Goal: Use online tool/utility: Utilize a website feature to perform a specific function

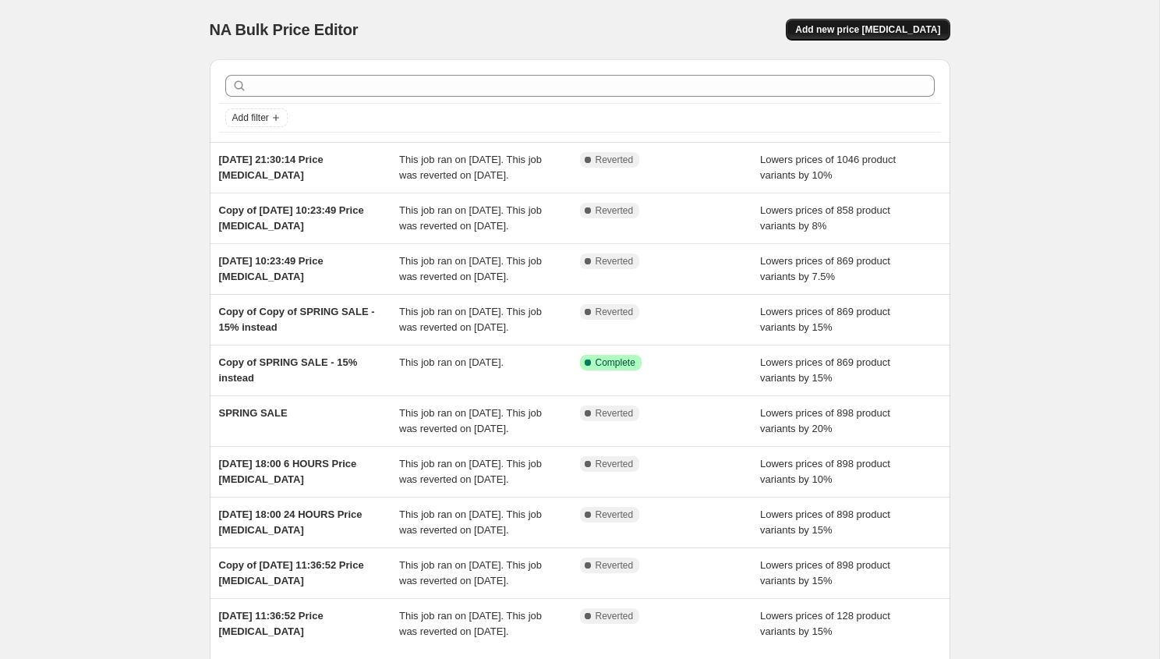
click at [866, 35] on span "Add new price change job" at bounding box center [867, 29] width 145 height 12
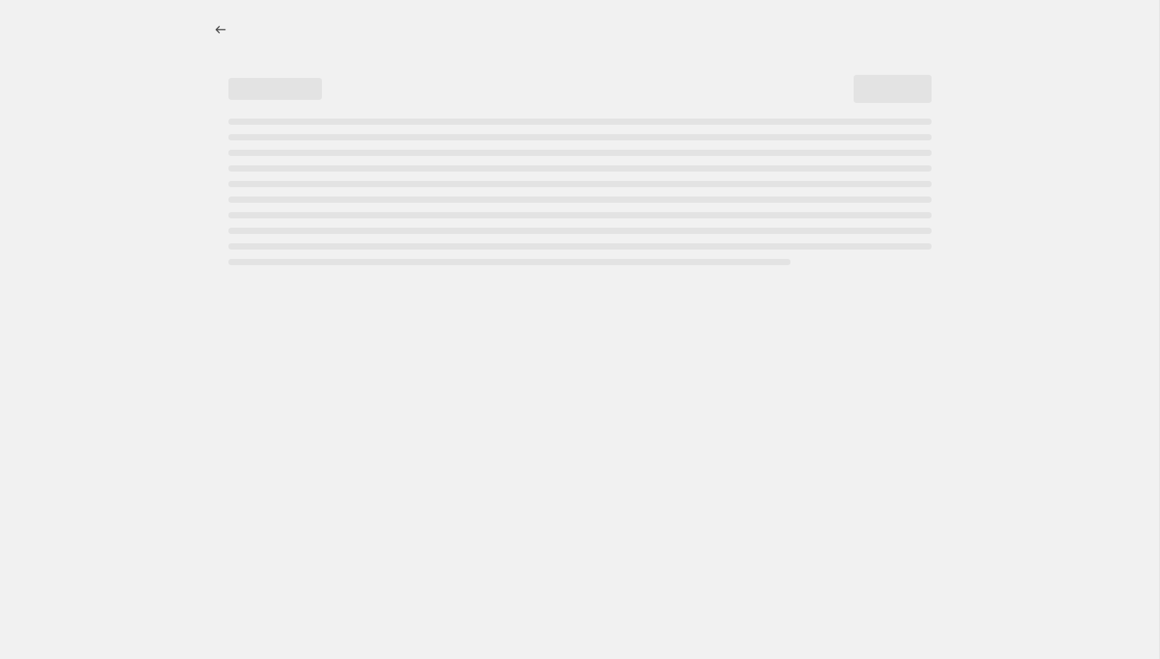
select select "percentage"
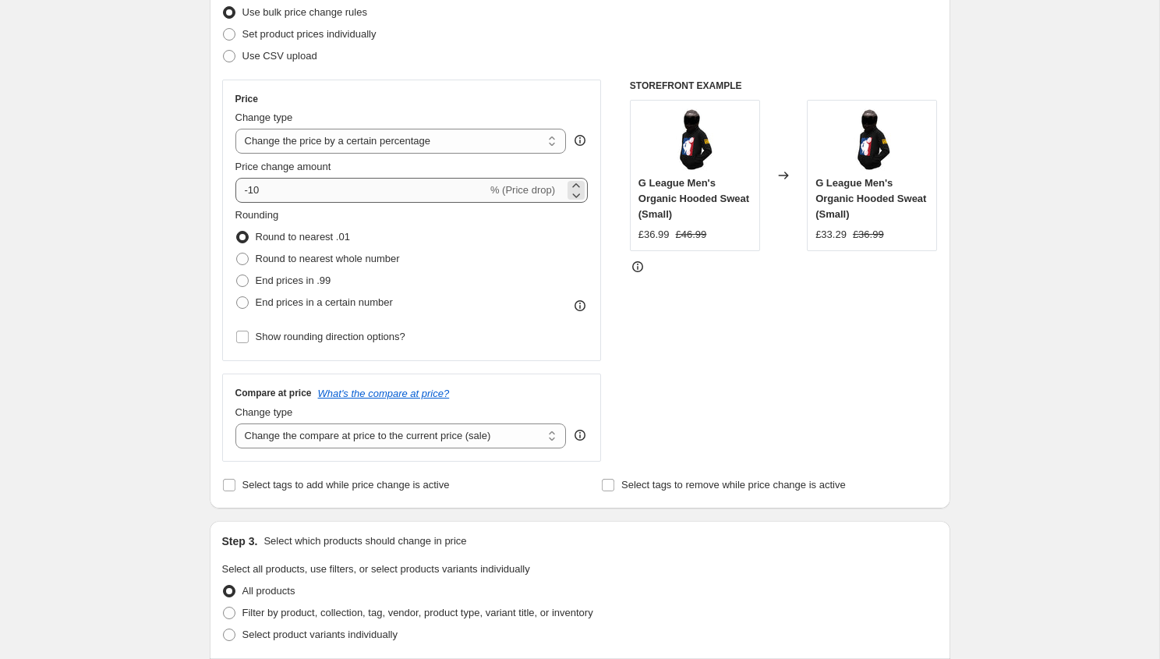
scroll to position [149, 0]
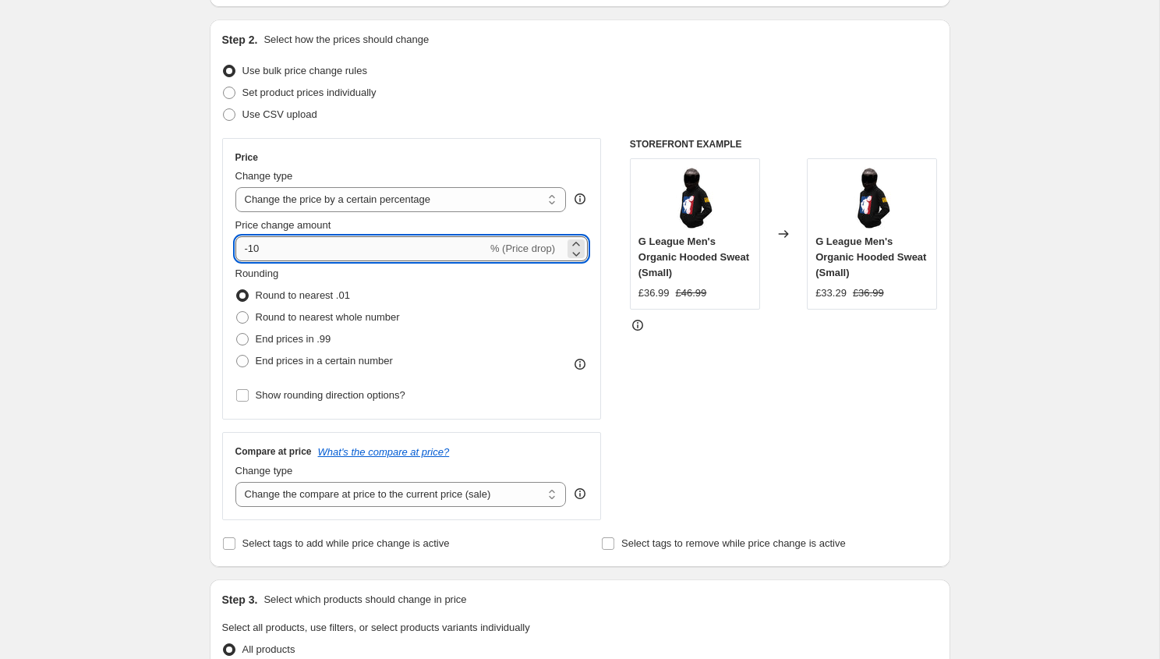
click at [289, 250] on input "-10" at bounding box center [361, 248] width 252 height 25
type input "-15"
click at [182, 250] on div "Create new price change job. This page is ready Create new price change job Dra…" at bounding box center [579, 630] width 1159 height 1559
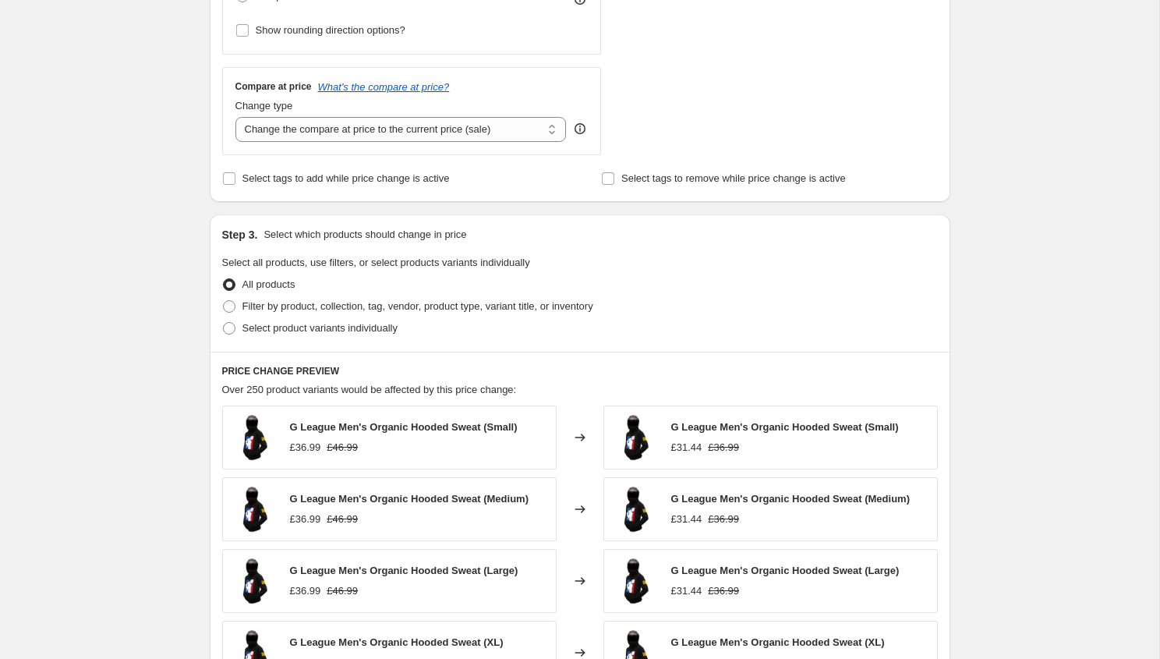
scroll to position [546, 0]
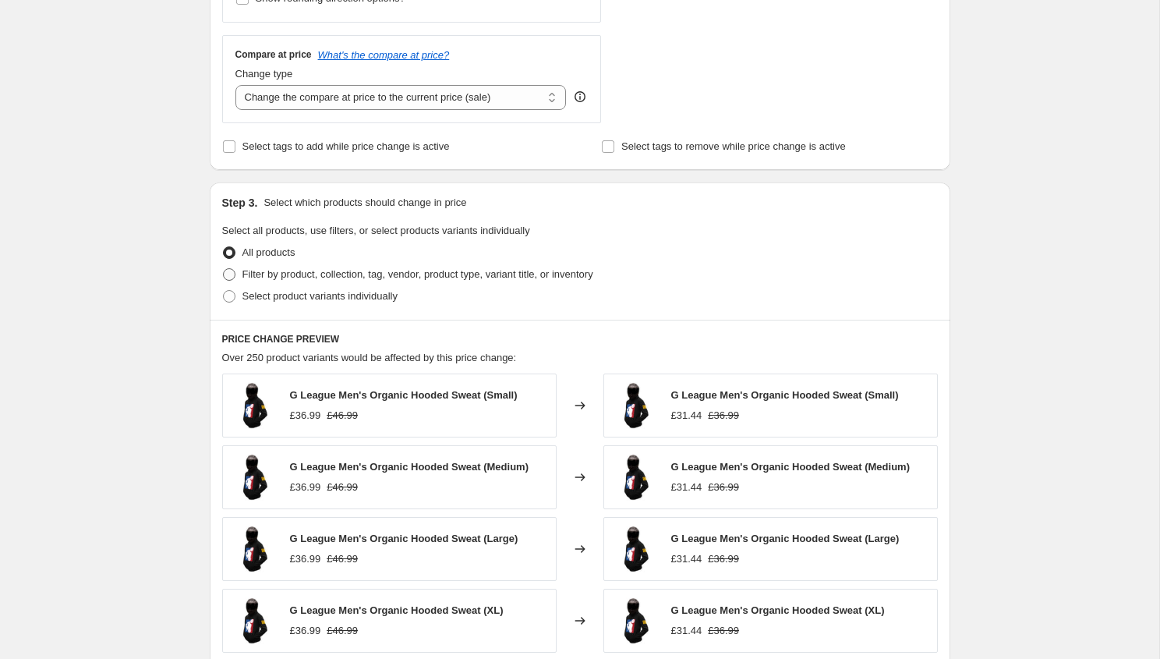
click at [237, 273] on label "Filter by product, collection, tag, vendor, product type, variant title, or inv…" at bounding box center [407, 275] width 371 height 22
click at [224, 269] on input "Filter by product, collection, tag, vendor, product type, variant title, or inv…" at bounding box center [223, 268] width 1 height 1
radio input "true"
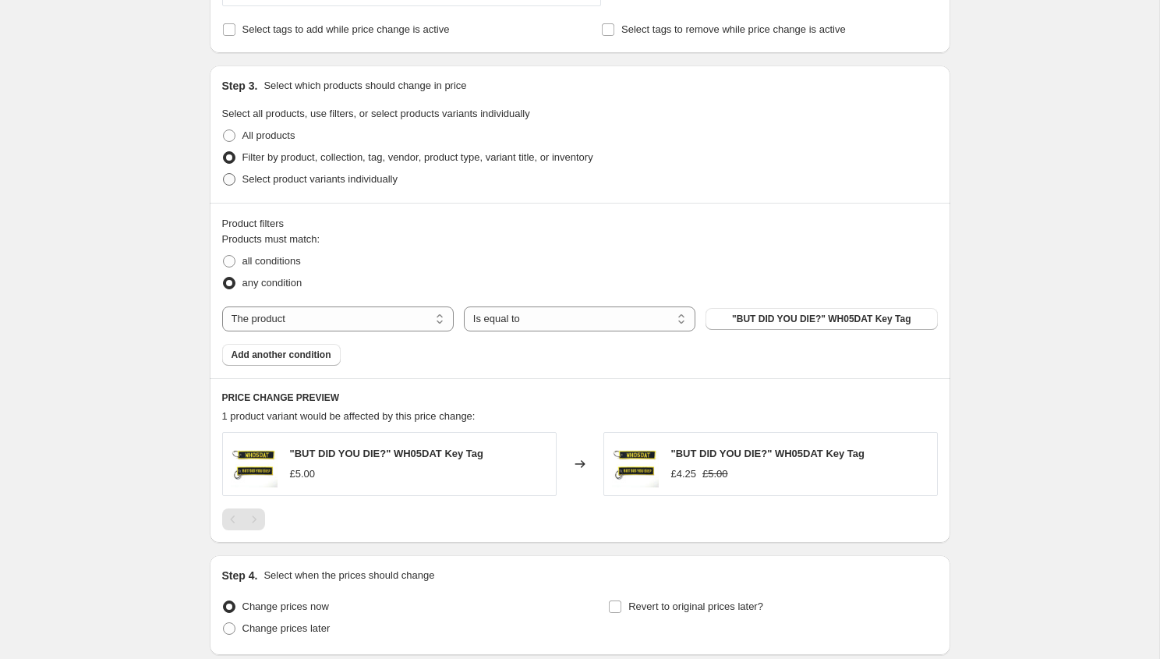
scroll to position [725, 0]
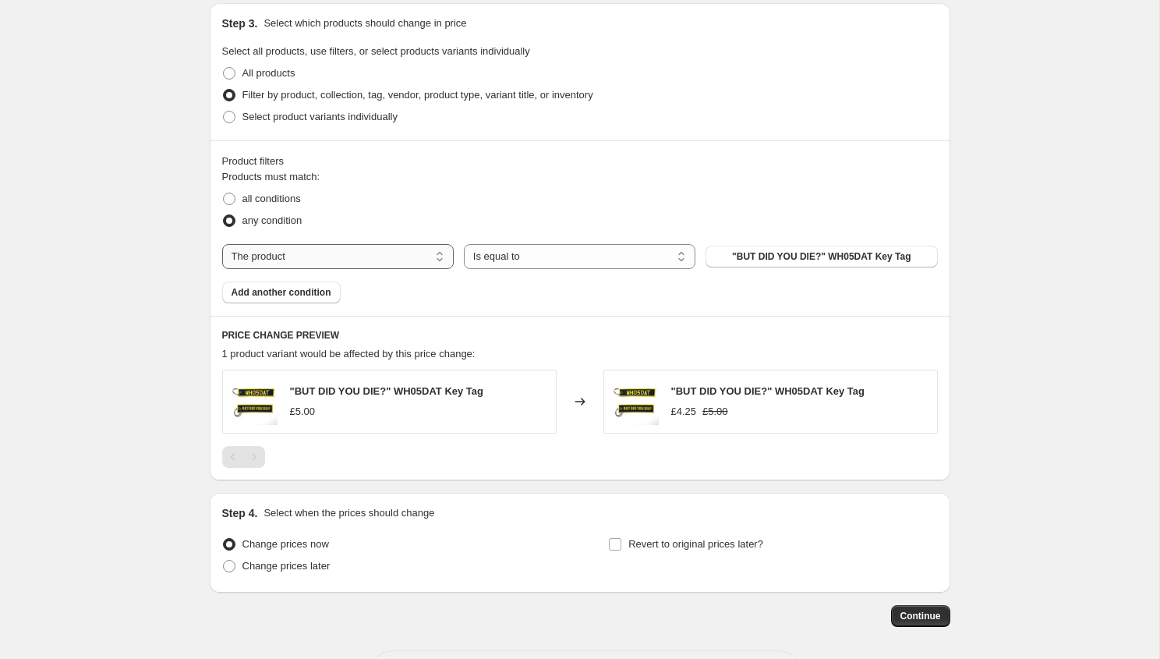
click at [389, 260] on select "The product The product's collection The product's tag The product's vendor The…" at bounding box center [338, 256] width 232 height 25
select select "collection"
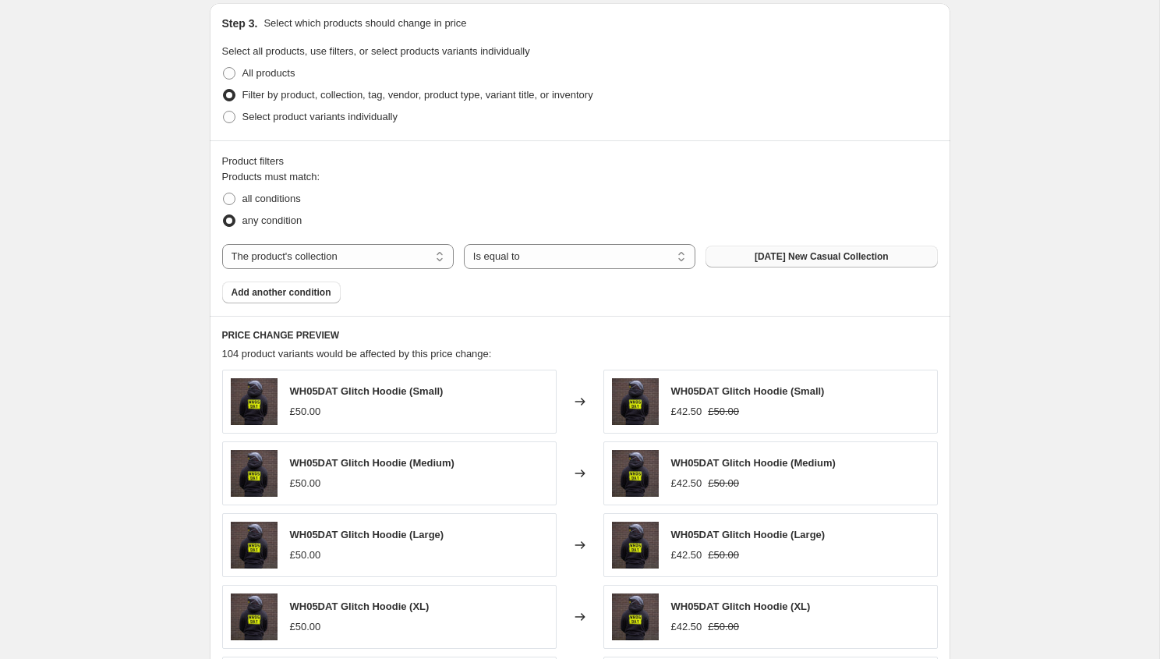
click at [749, 258] on button "April 1st New Casual Collection" at bounding box center [822, 257] width 232 height 22
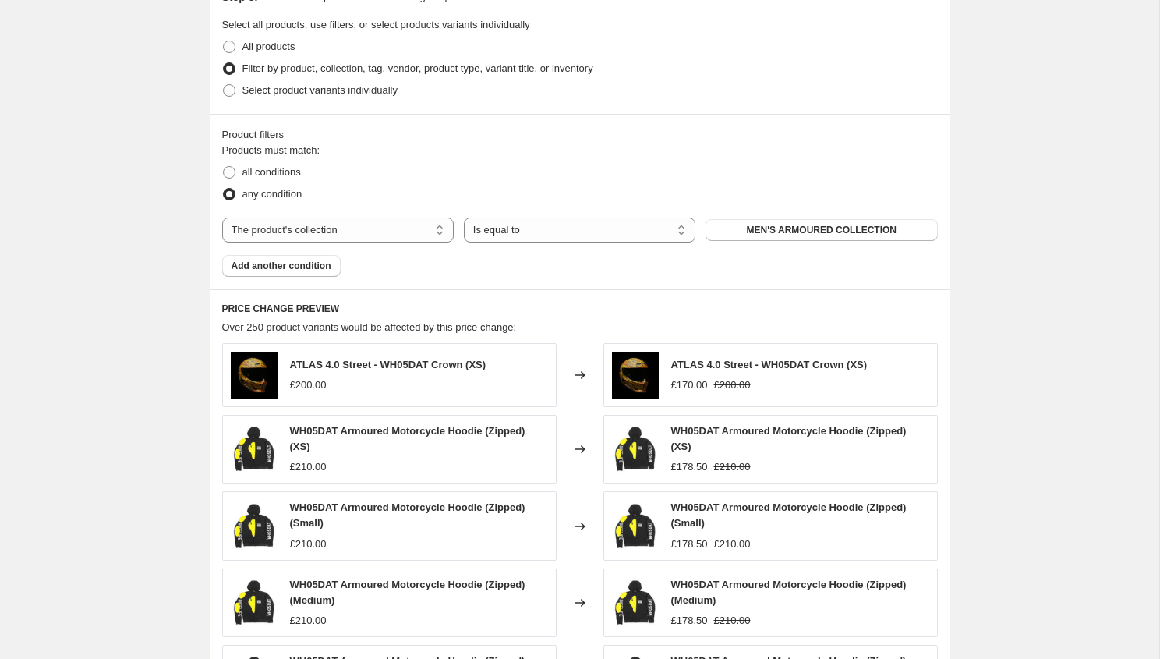
scroll to position [768, 0]
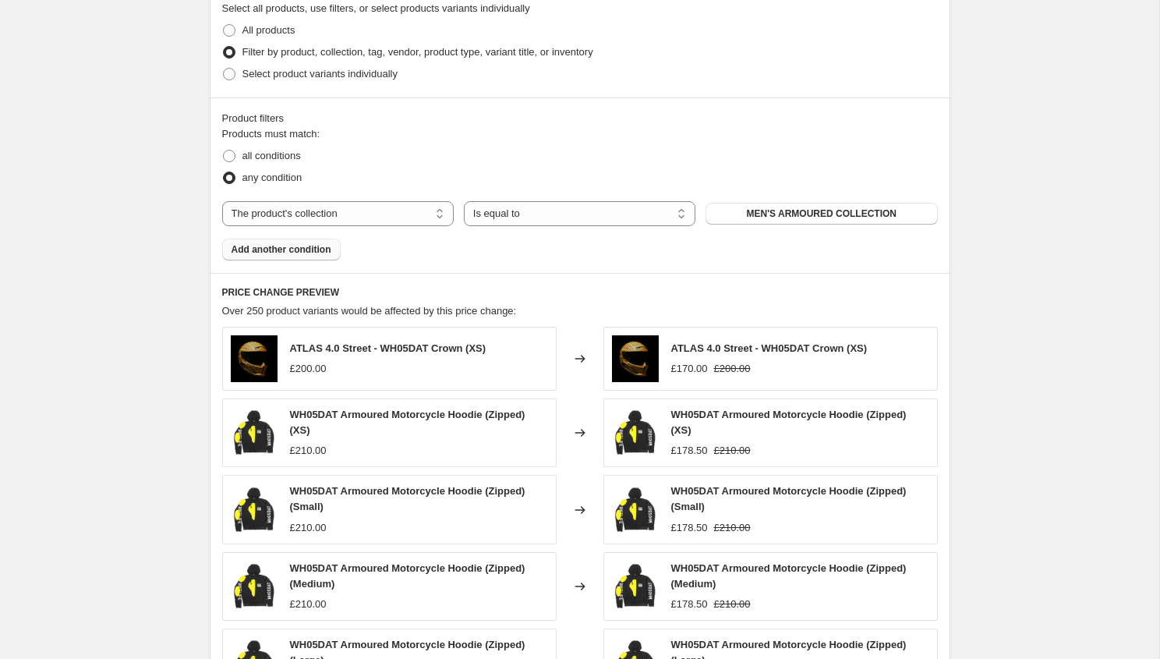
click at [287, 251] on span "Add another condition" at bounding box center [282, 249] width 100 height 12
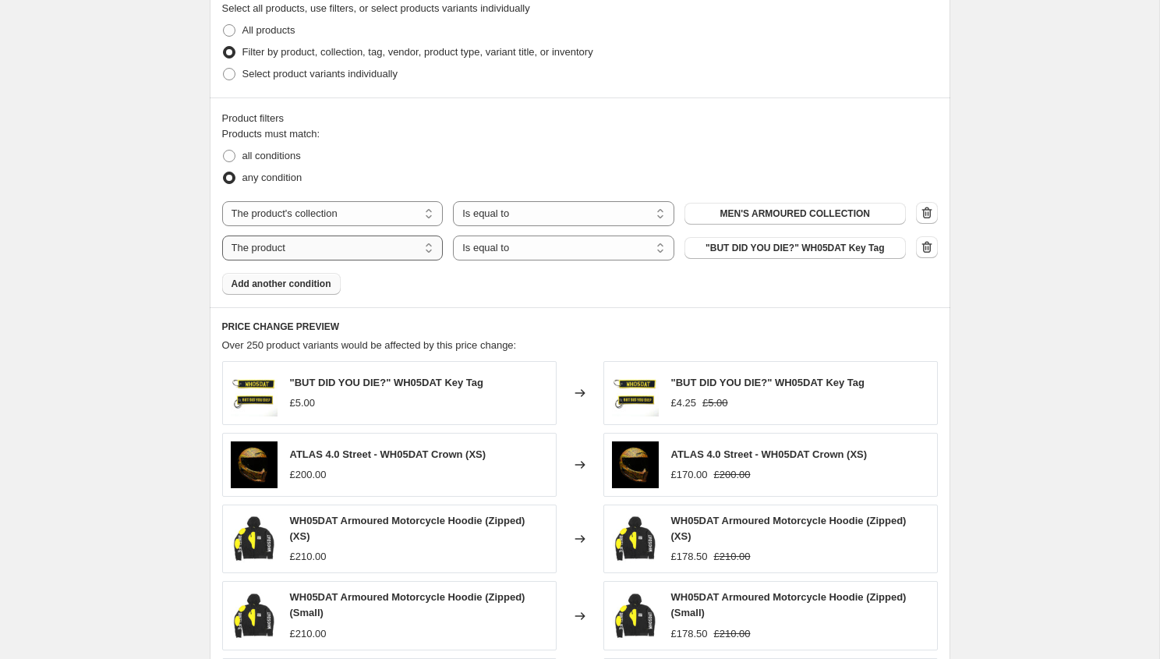
click at [349, 246] on select "The product The product's collection The product's tag The product's vendor The…" at bounding box center [332, 247] width 221 height 25
select select "collection"
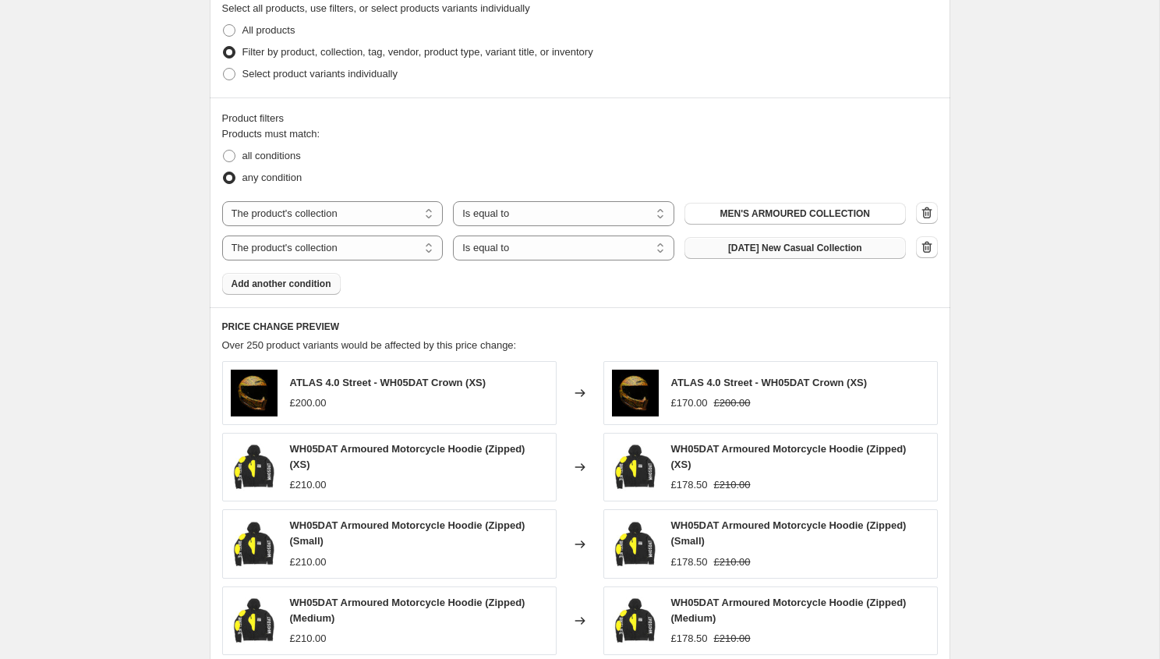
click at [804, 252] on span "April 1st New Casual Collection" at bounding box center [795, 248] width 134 height 12
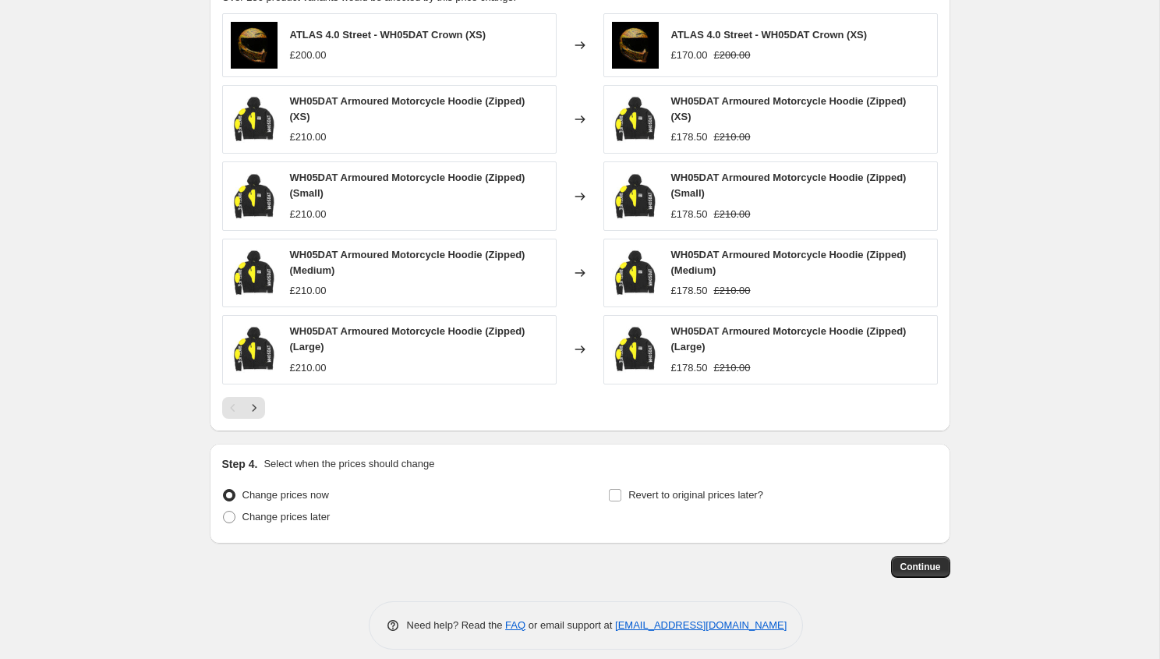
scroll to position [1129, 0]
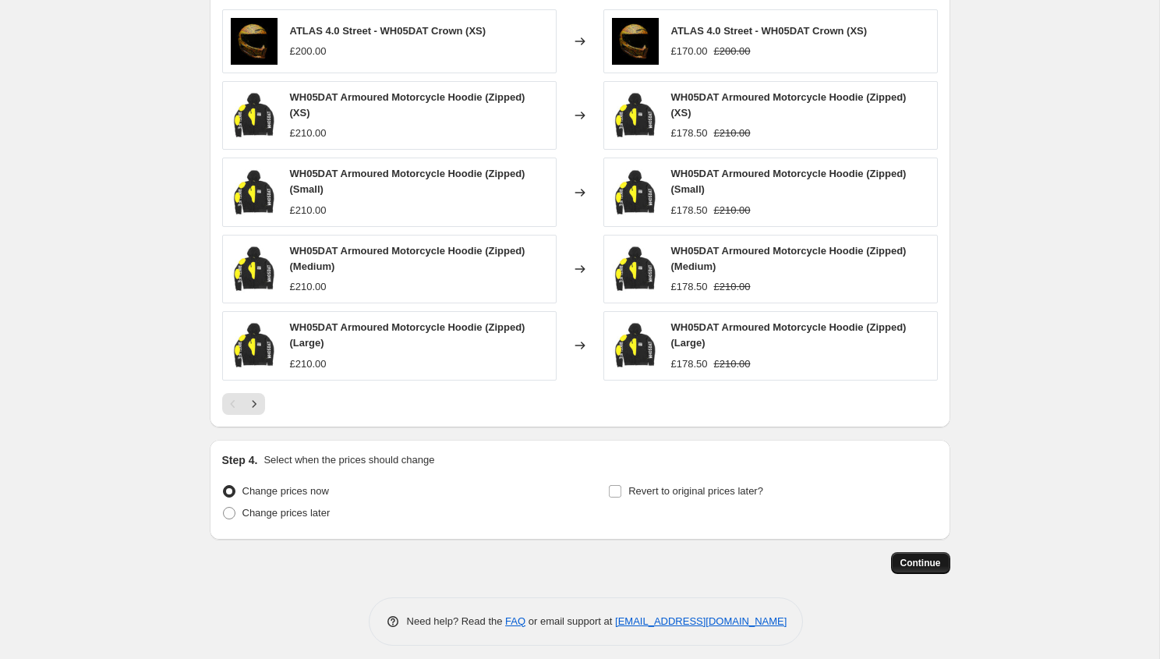
click at [912, 557] on span "Continue" at bounding box center [921, 563] width 41 height 12
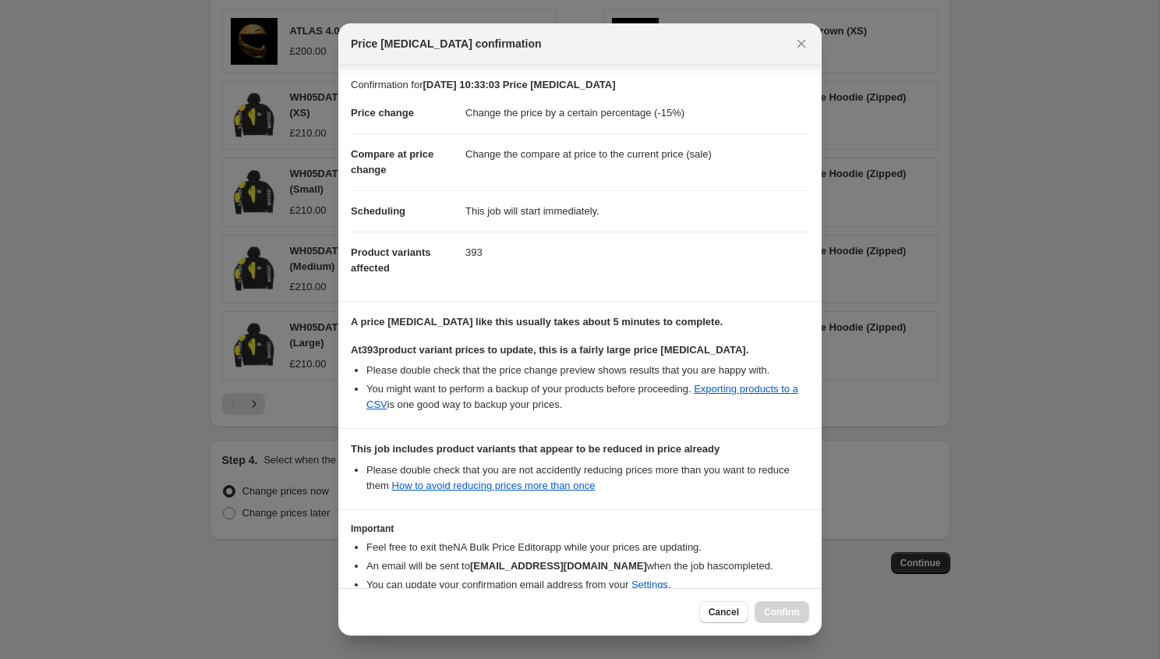
scroll to position [83, 0]
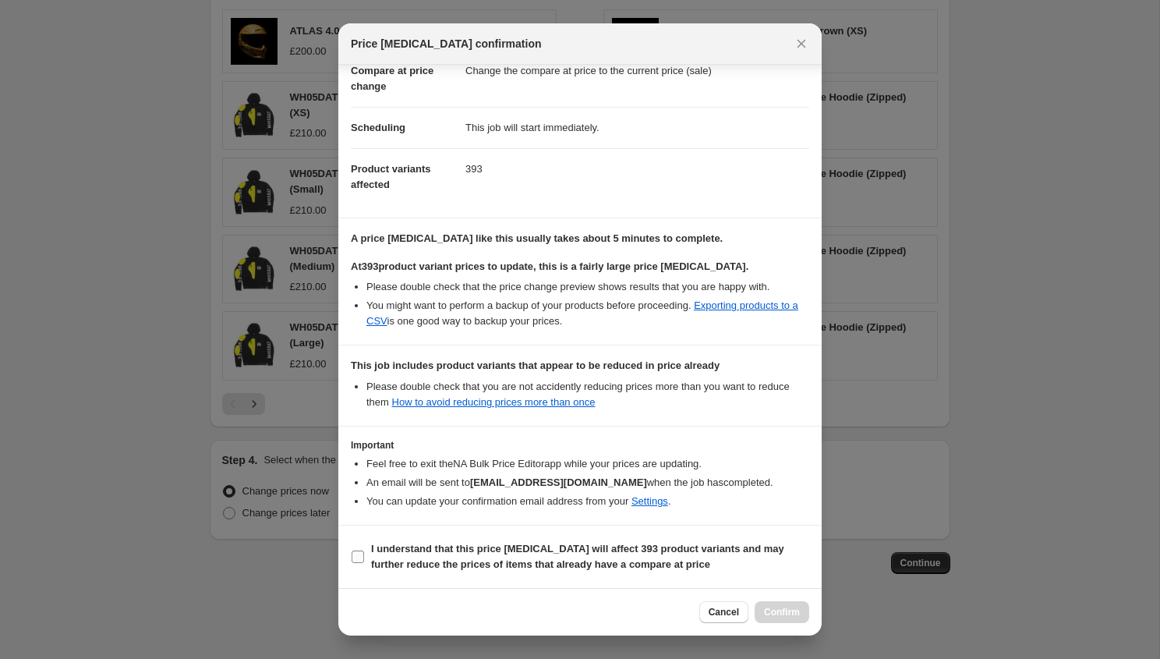
click at [359, 553] on input "I understand that this price change job will affect 393 product variants and ma…" at bounding box center [358, 556] width 12 height 12
checkbox input "true"
click at [791, 607] on span "Confirm" at bounding box center [782, 612] width 36 height 12
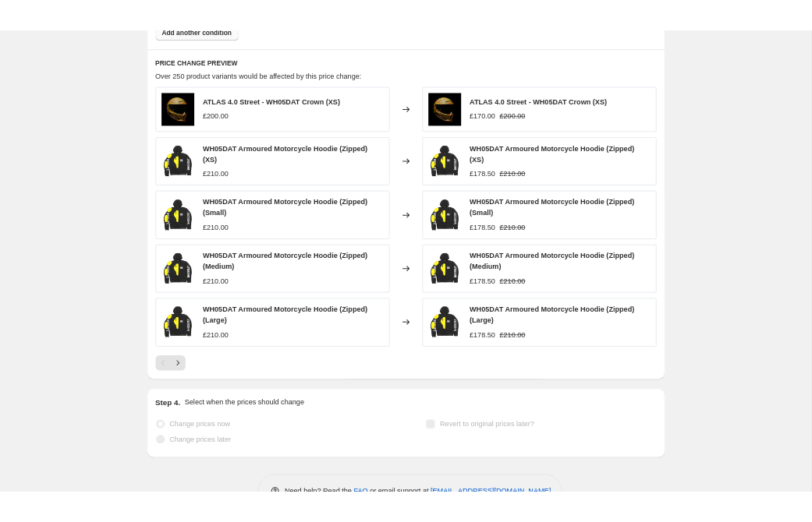
scroll to position [1170, 0]
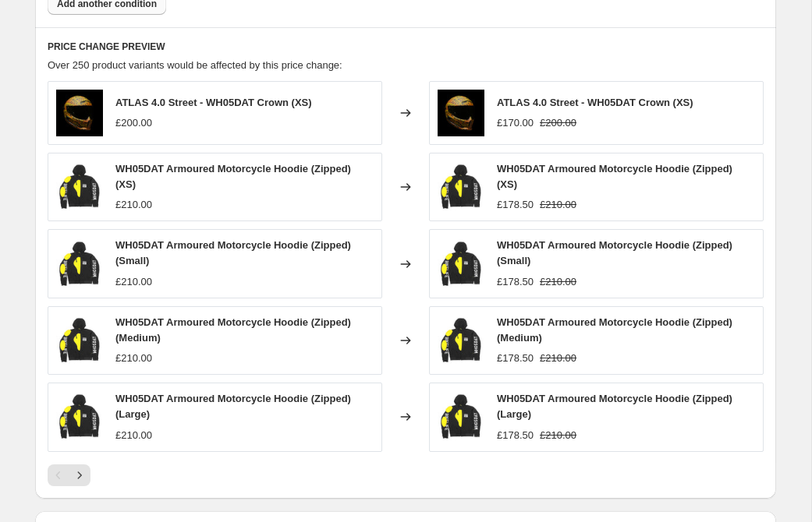
select select "percentage"
select select "collection"
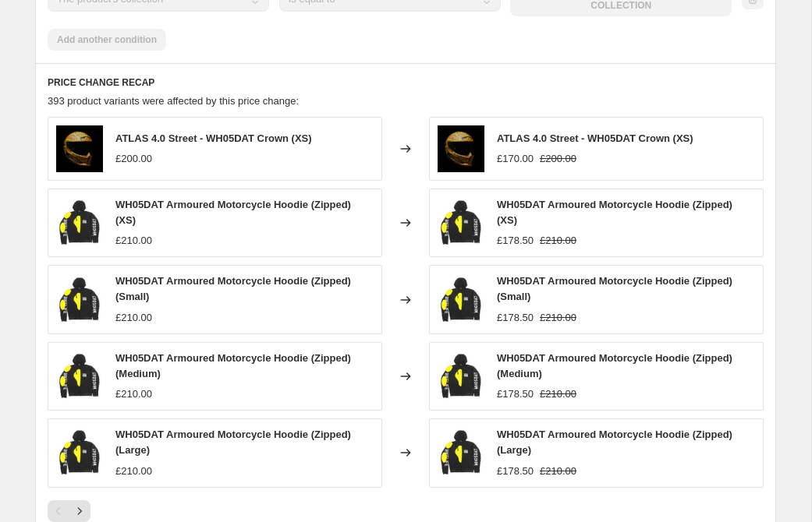
scroll to position [0, 0]
